Goal: Transaction & Acquisition: Purchase product/service

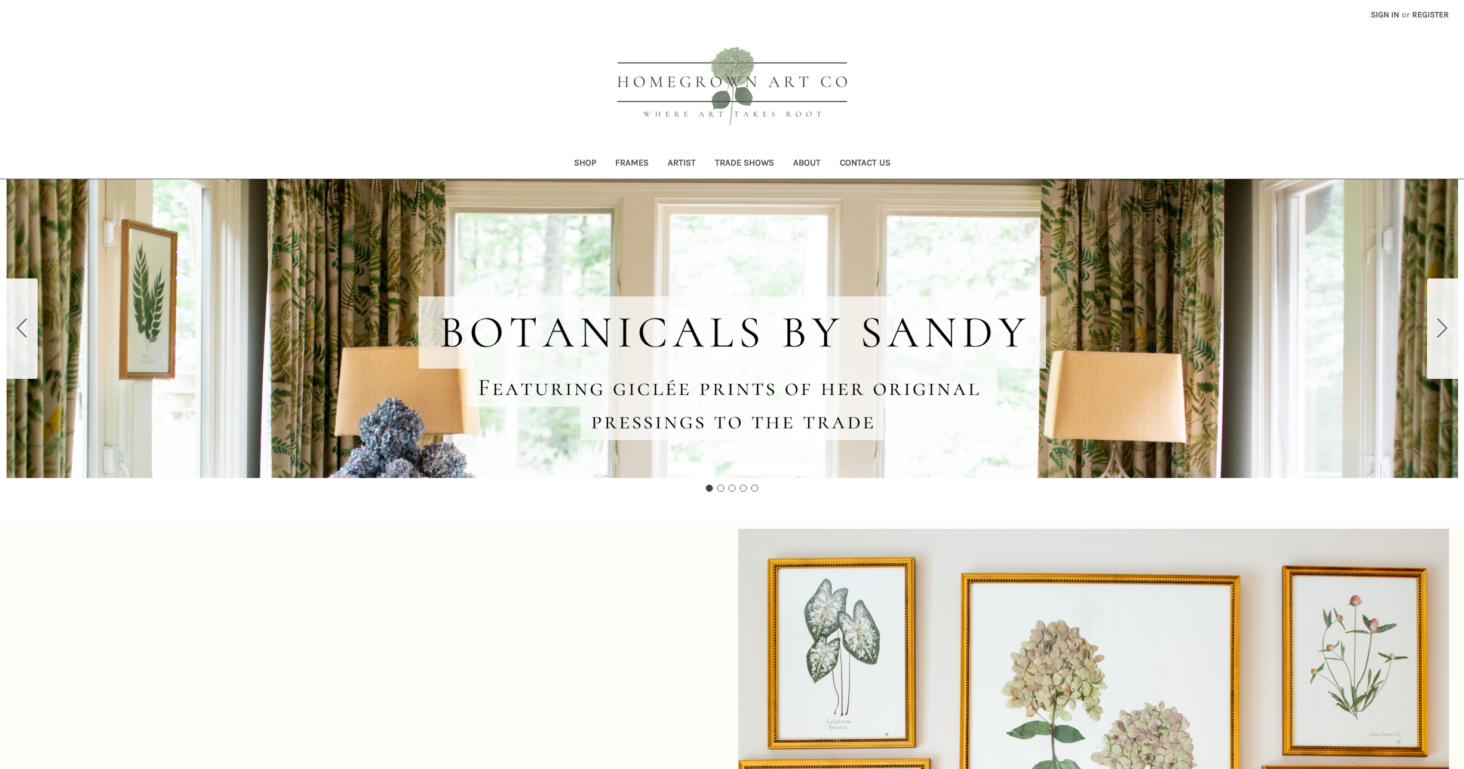
click at [583, 160] on link "Shop" at bounding box center [585, 163] width 41 height 29
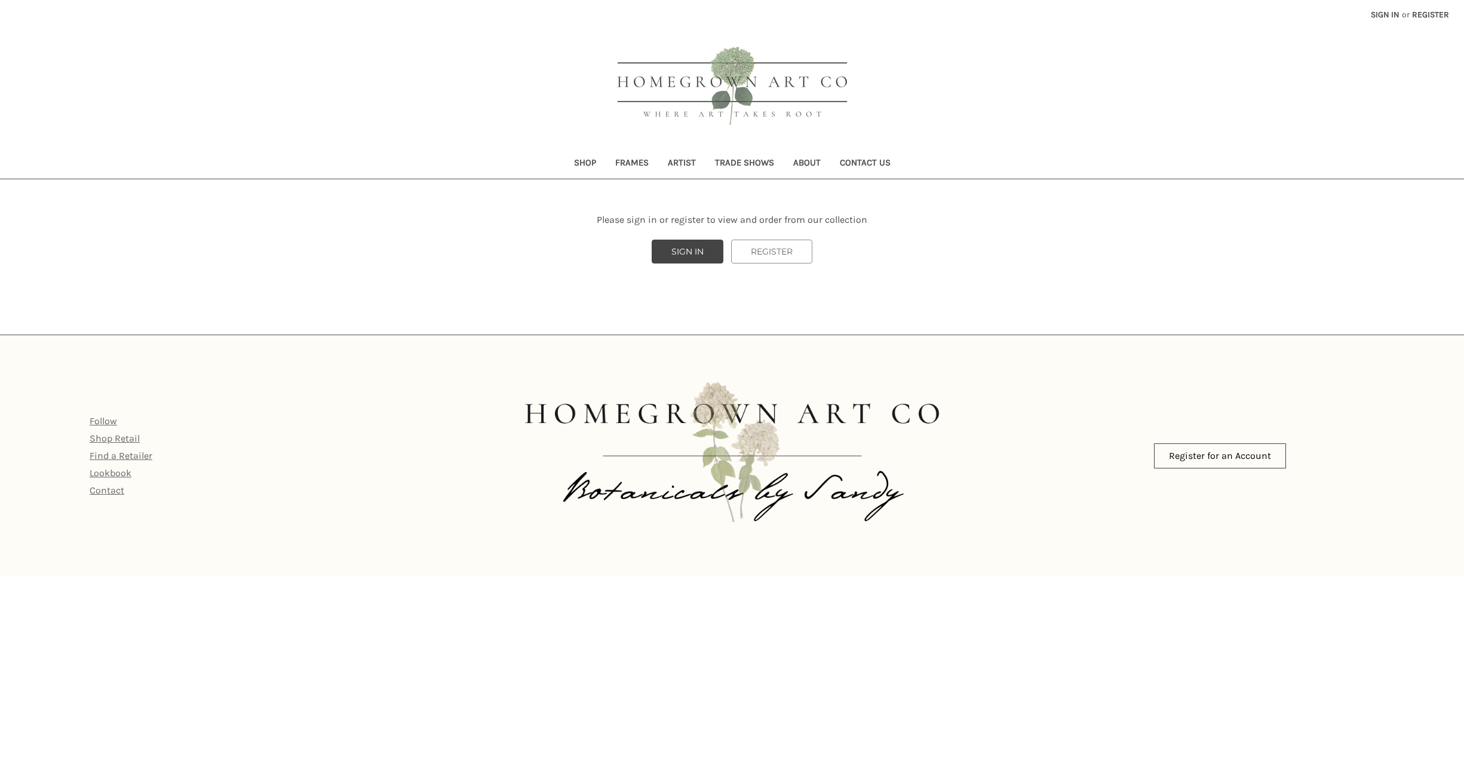
click at [625, 163] on link "Frames" at bounding box center [632, 163] width 53 height 29
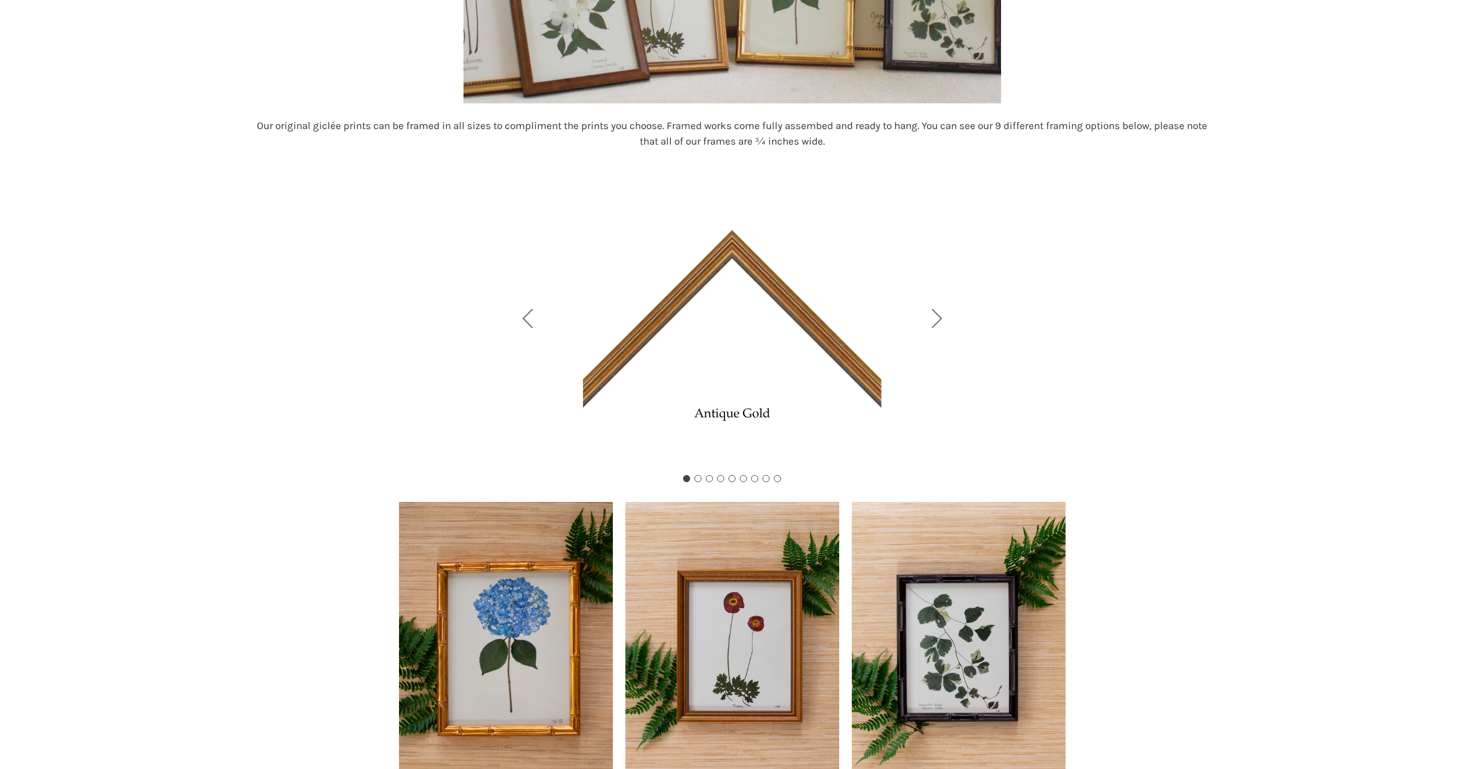
scroll to position [347, 1]
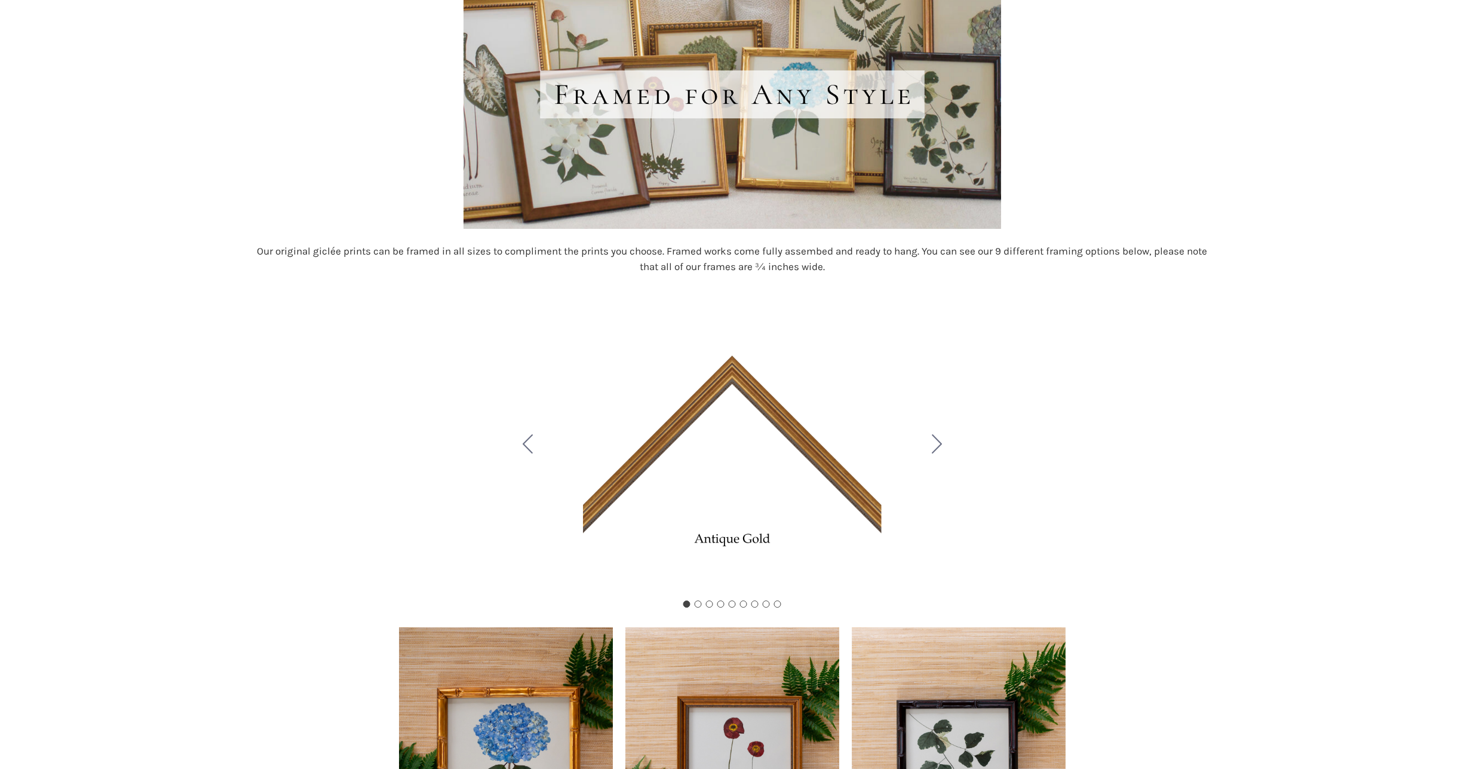
click at [941, 439] on icon "Go to slide 2" at bounding box center [937, 443] width 10 height 19
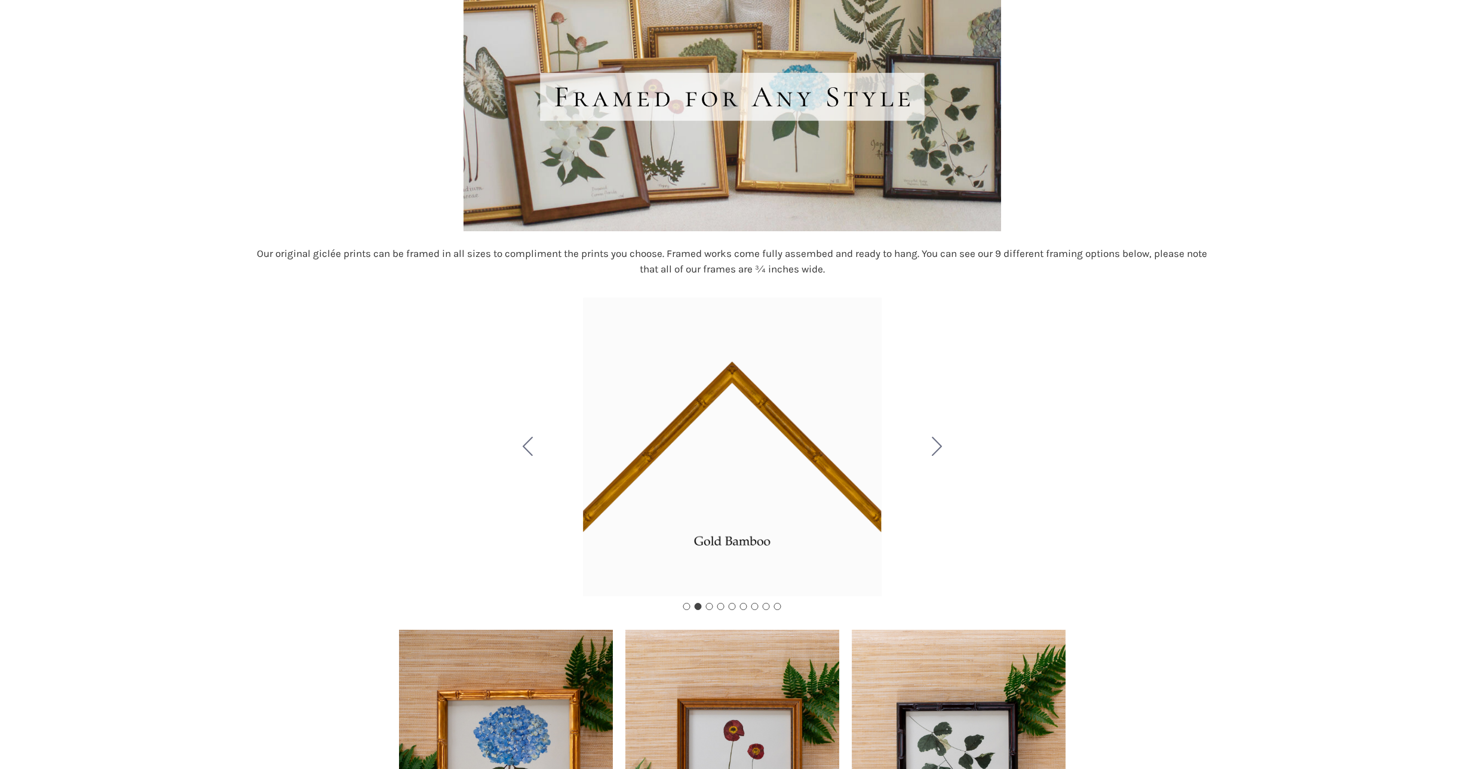
click at [939, 446] on icon "Go to slide 3" at bounding box center [937, 446] width 10 height 19
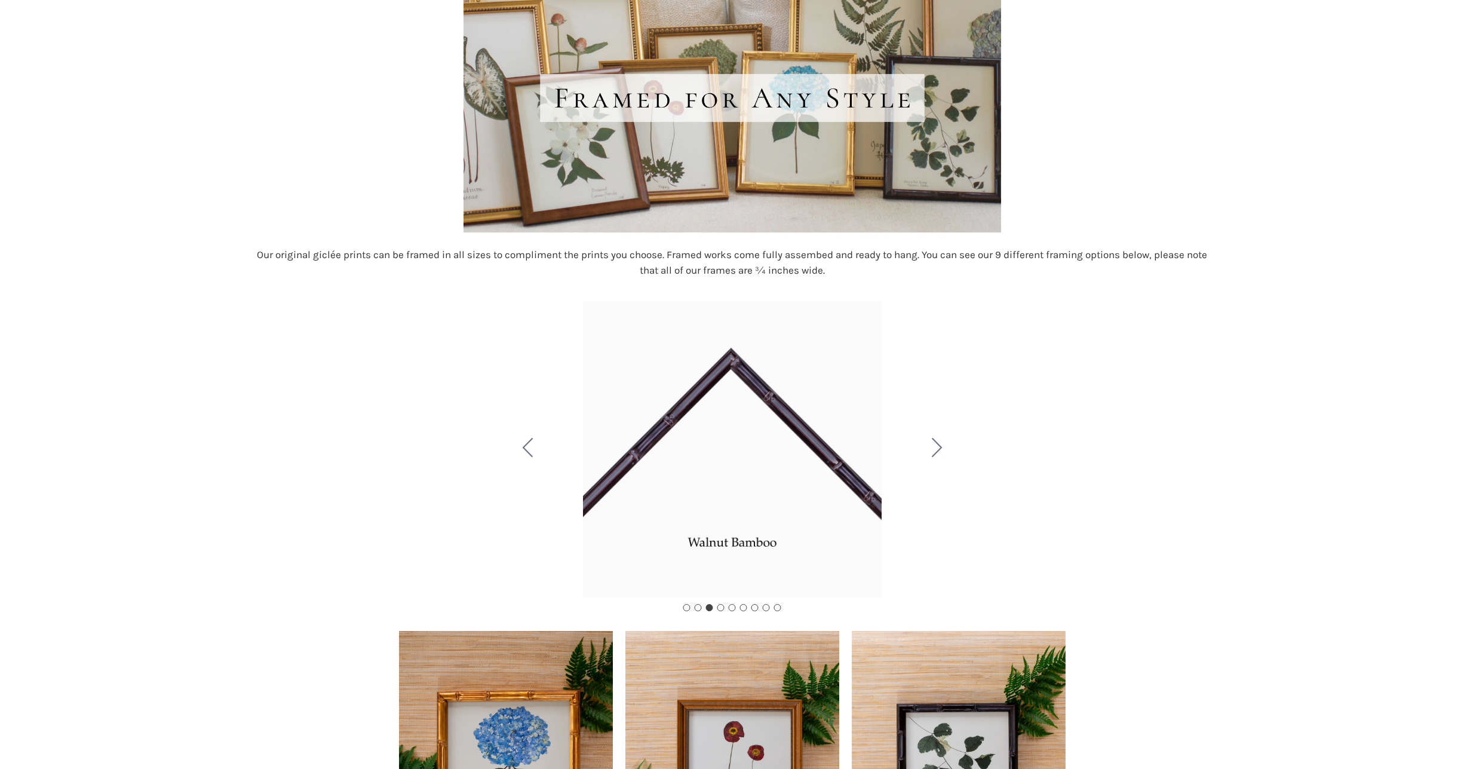
click at [939, 446] on icon "Go to slide 4" at bounding box center [937, 447] width 10 height 19
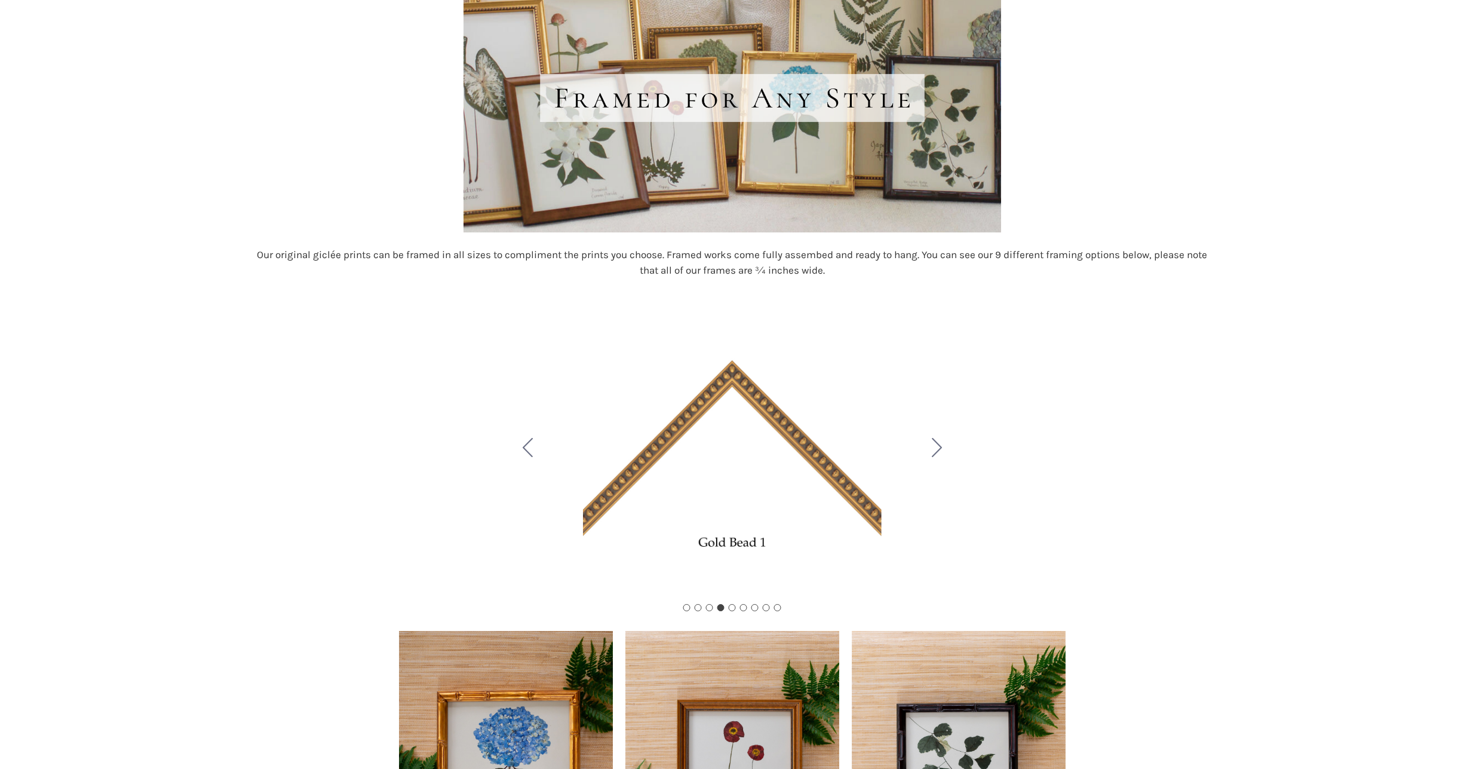
click at [939, 446] on icon "Go to slide 5" at bounding box center [937, 447] width 10 height 19
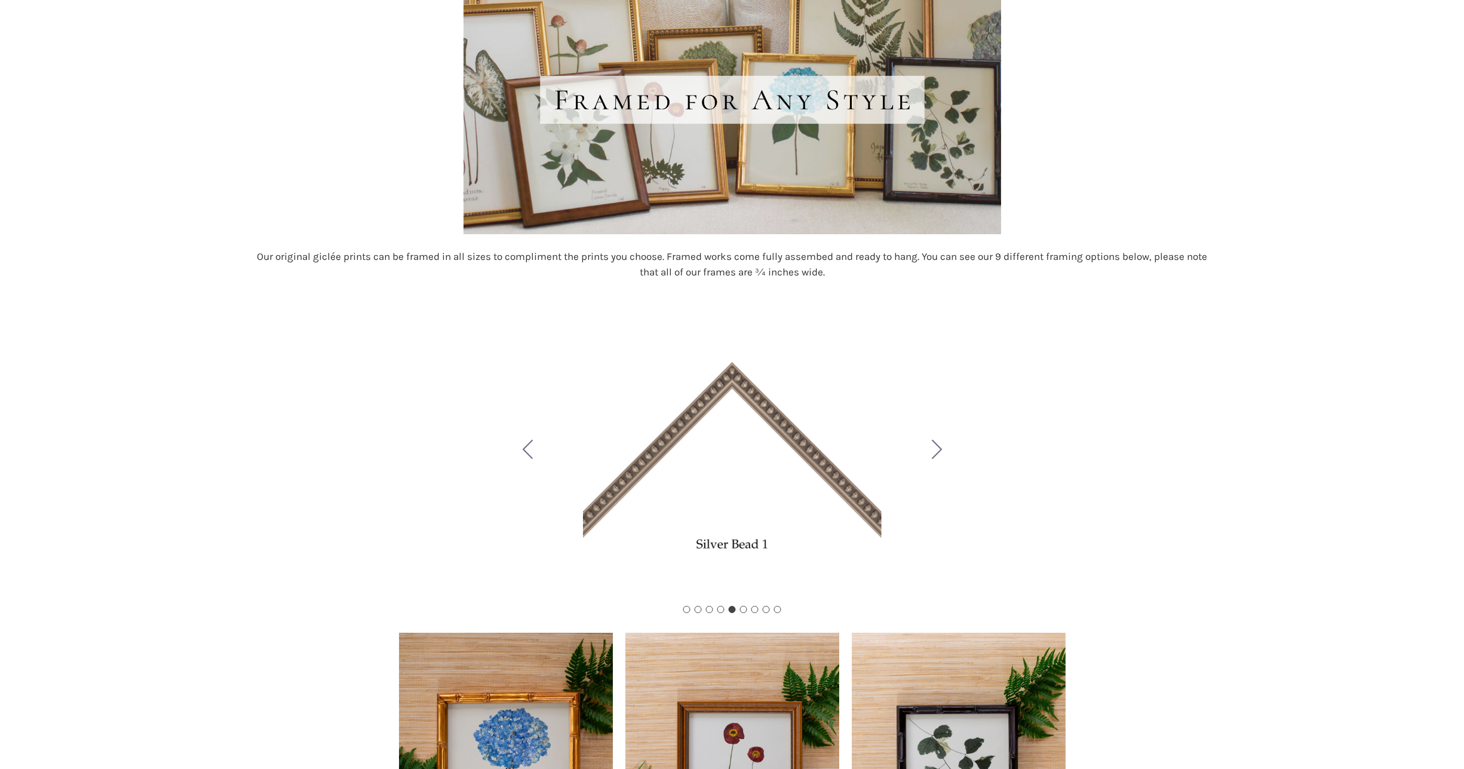
click at [939, 446] on icon "Go to slide 6" at bounding box center [937, 449] width 10 height 19
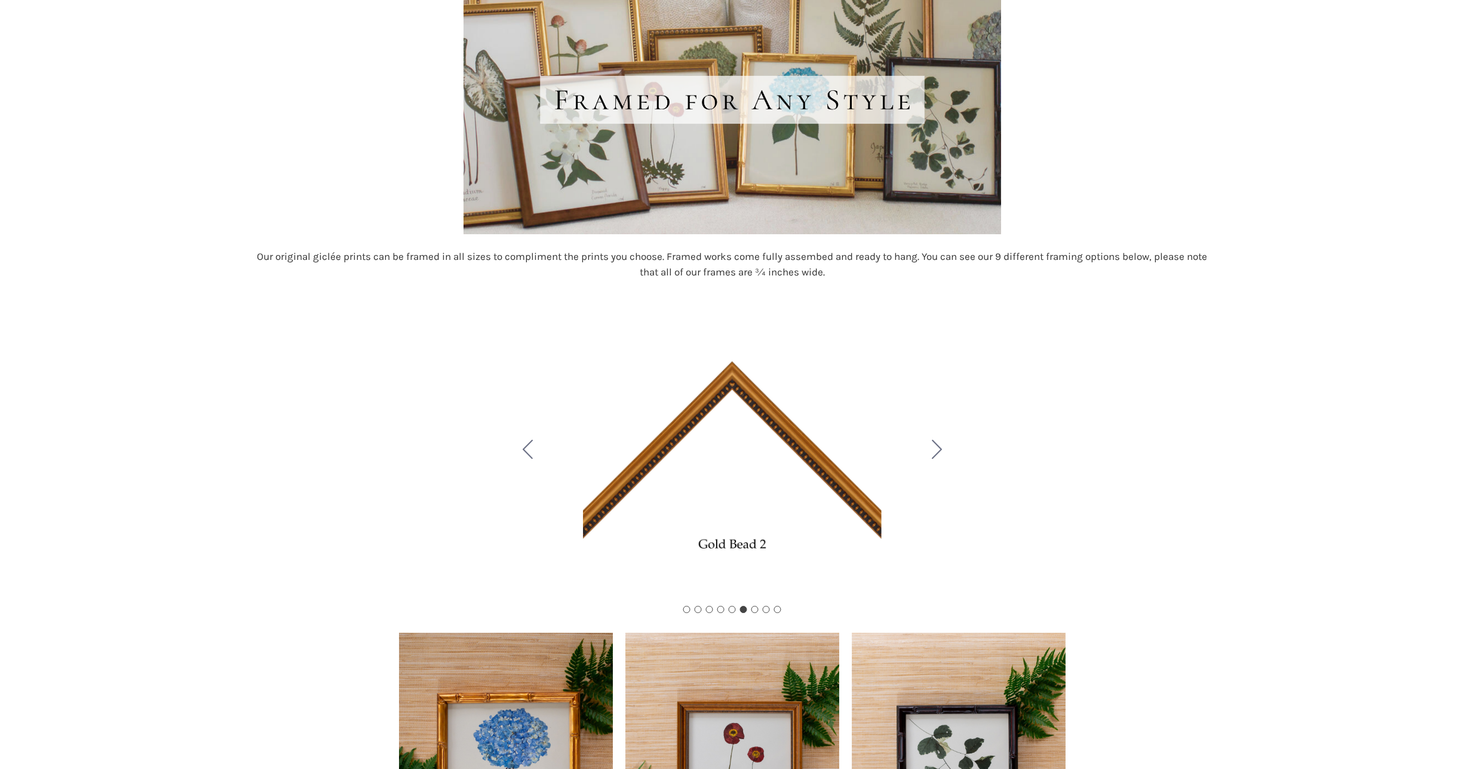
scroll to position [232, 1]
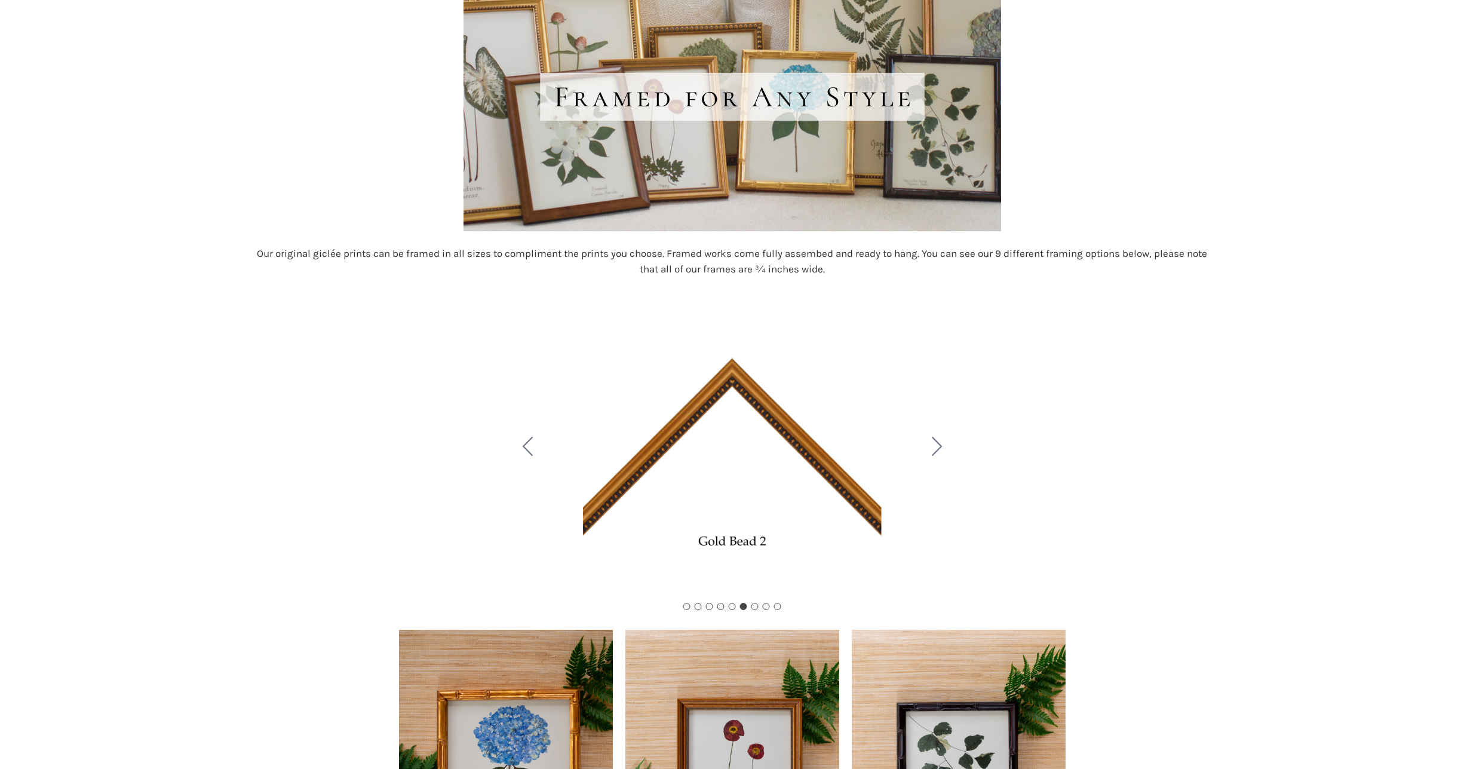
click at [939, 446] on icon "Go to slide 7" at bounding box center [937, 446] width 10 height 19
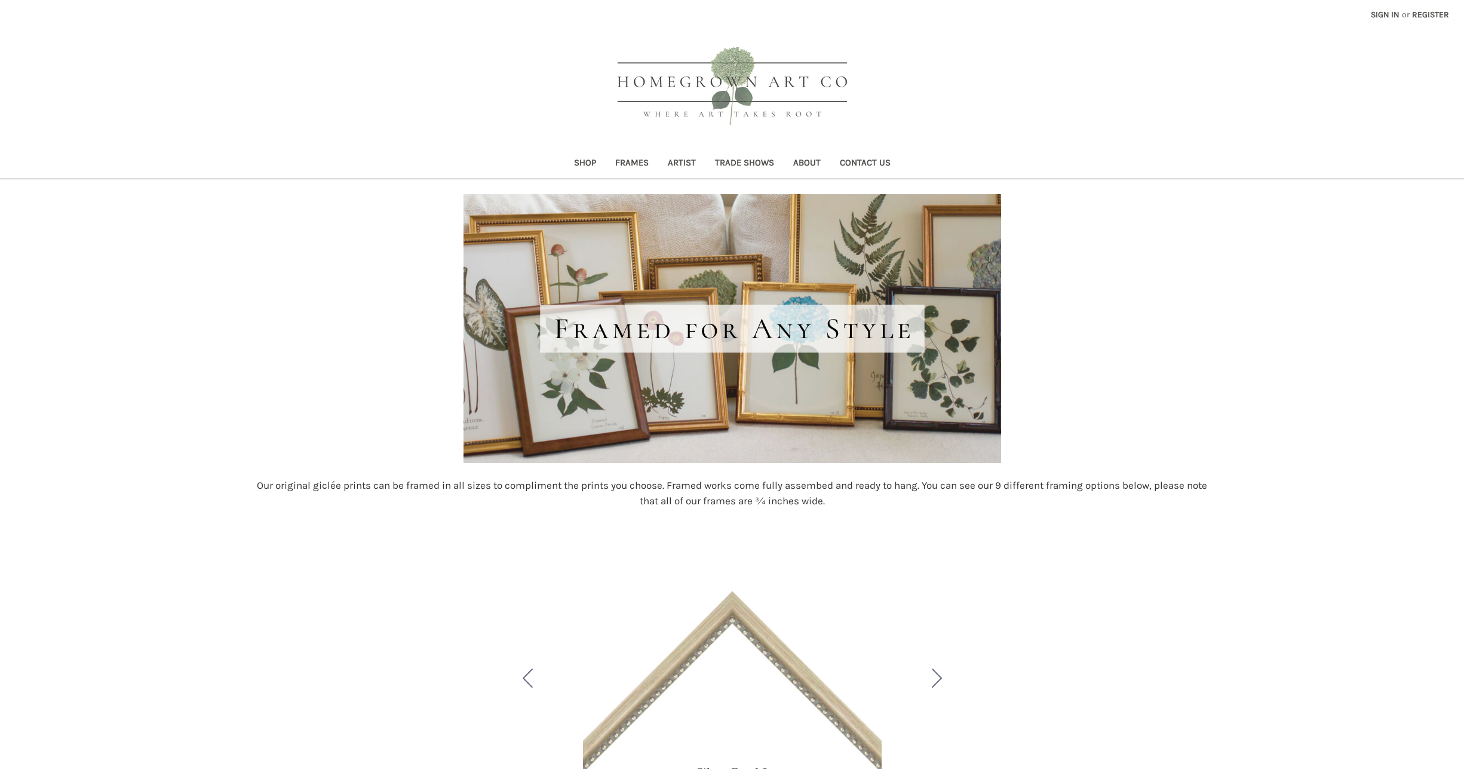
scroll to position [0, 0]
click at [756, 160] on link "Trade Shows" at bounding box center [745, 163] width 78 height 29
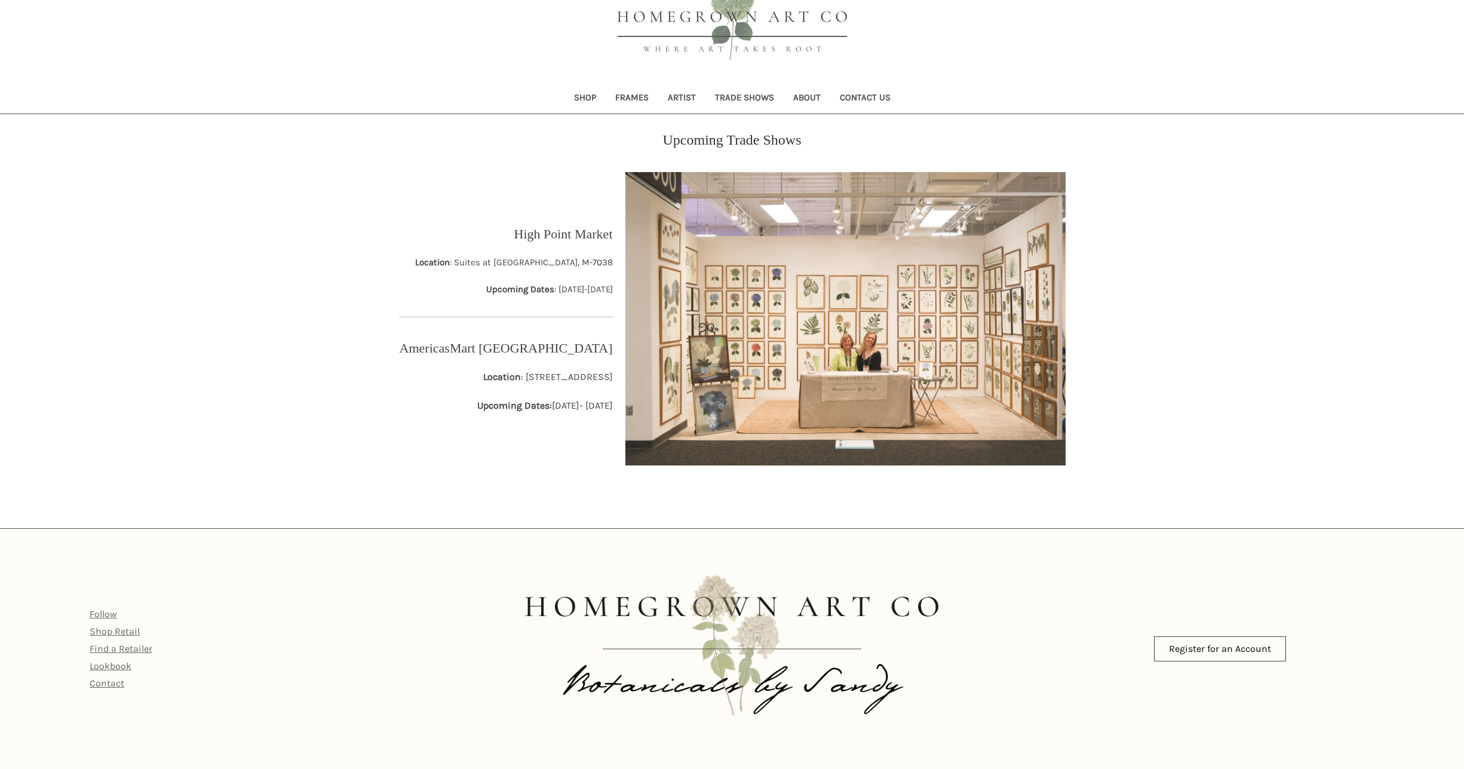
scroll to position [65, 0]
click at [124, 630] on link "Shop Retail" at bounding box center [115, 631] width 50 height 11
